Goal: Check status

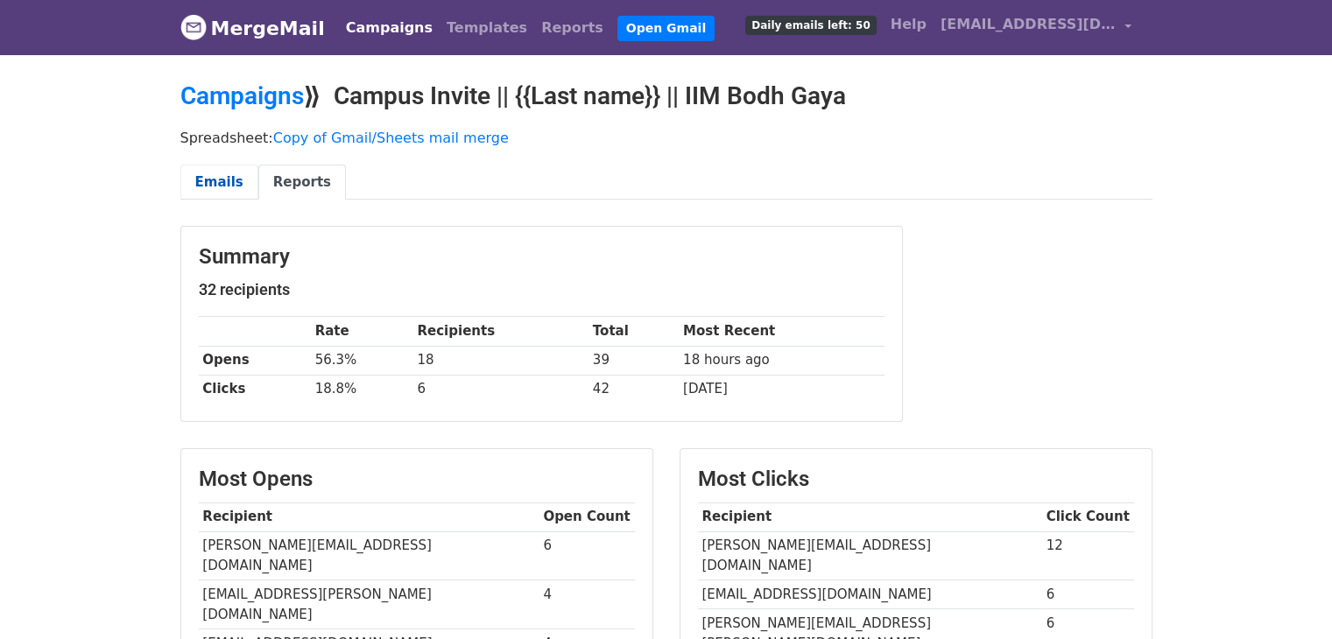
click at [219, 180] on link "Emails" at bounding box center [219, 183] width 78 height 36
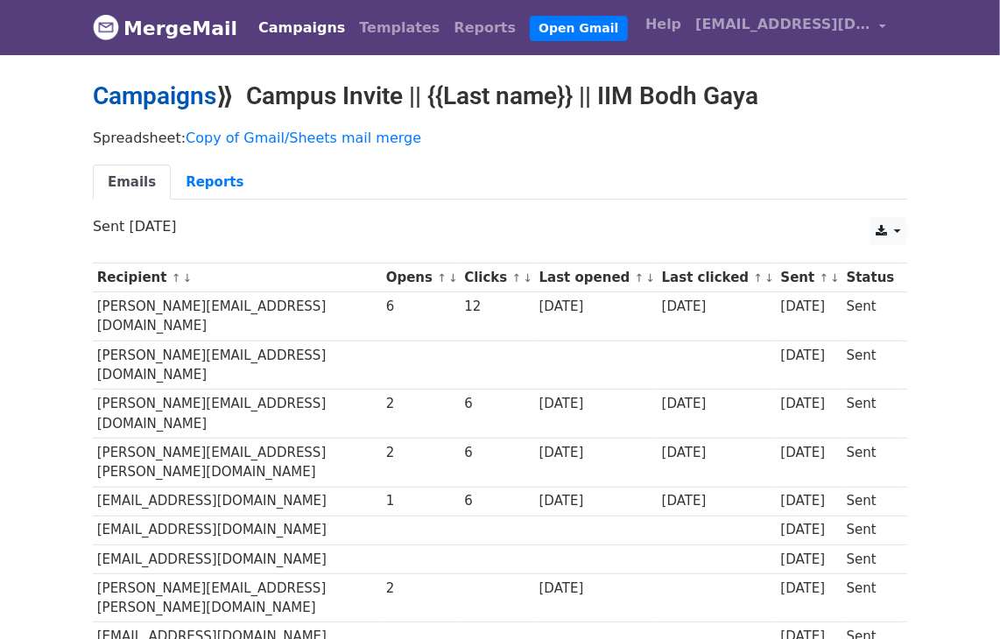
click at [180, 85] on link "Campaigns" at bounding box center [155, 95] width 124 height 29
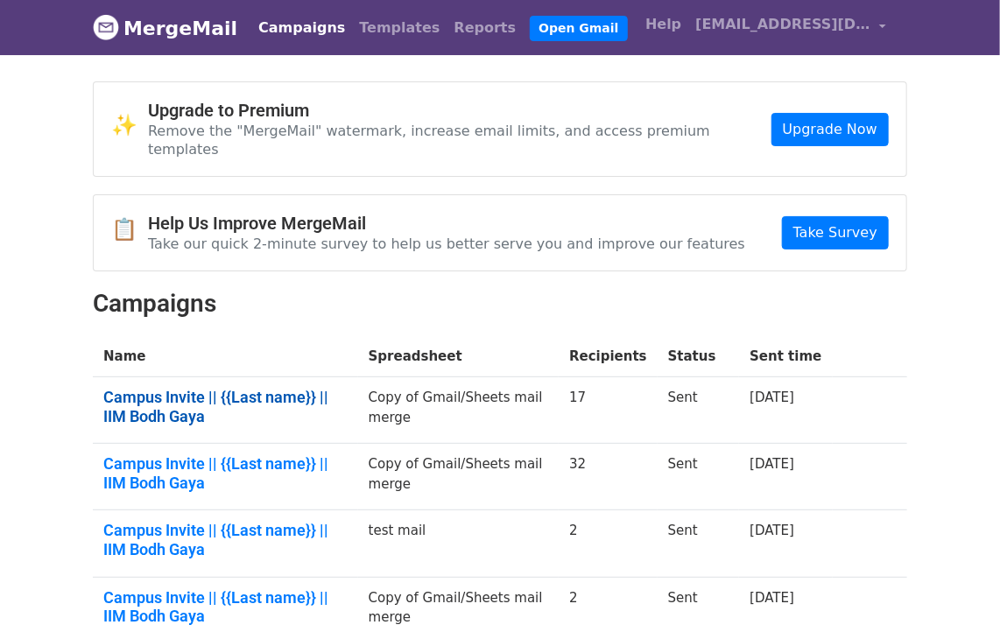
click at [258, 388] on link "Campus Invite || {{Last name}} || IIM Bodh Gaya" at bounding box center [225, 407] width 244 height 38
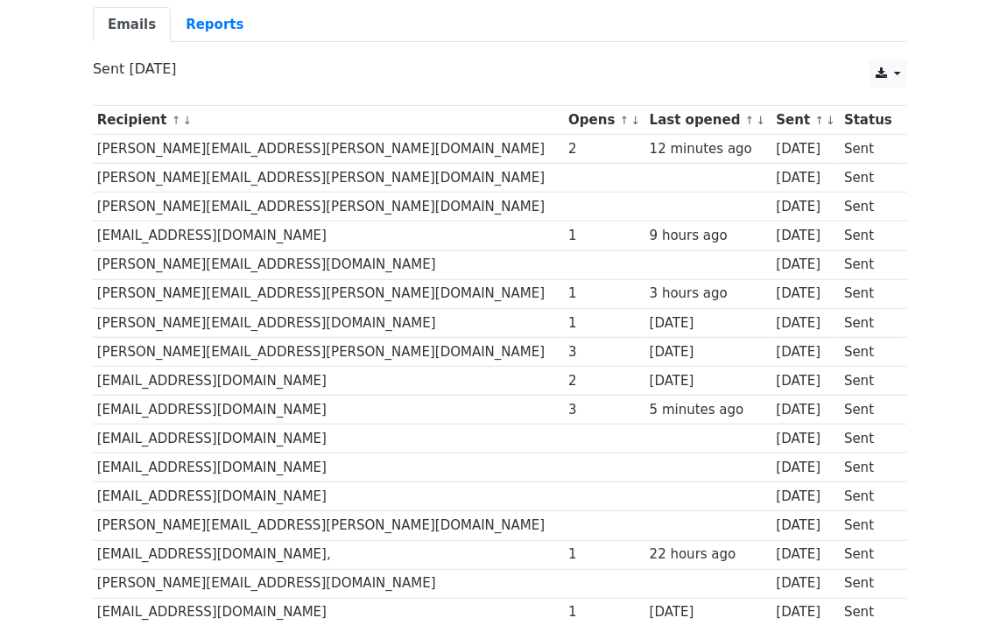
scroll to position [159, 0]
